Goal: Transaction & Acquisition: Purchase product/service

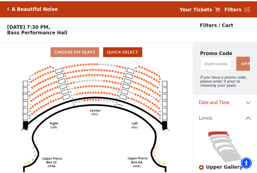
scroll to position [23, 0]
